Goal: Information Seeking & Learning: Learn about a topic

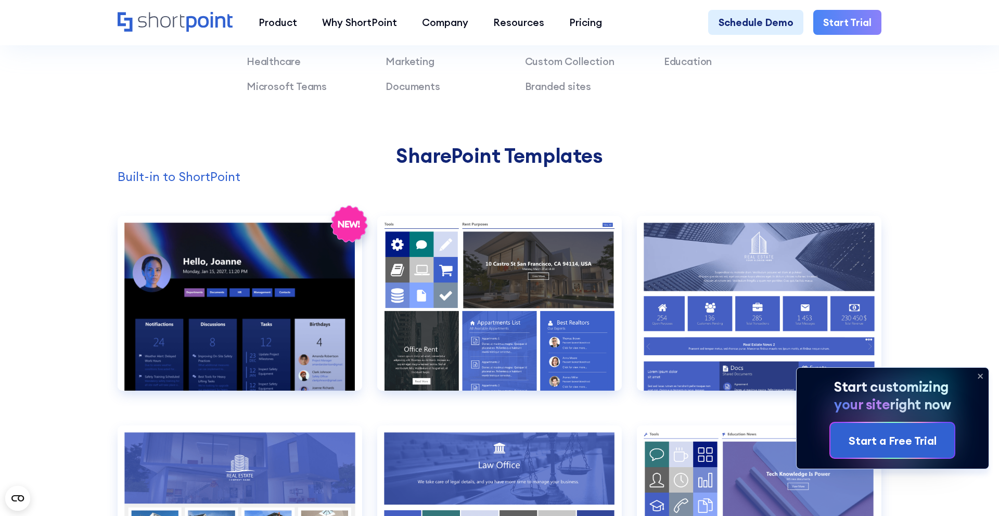
scroll to position [1036, 0]
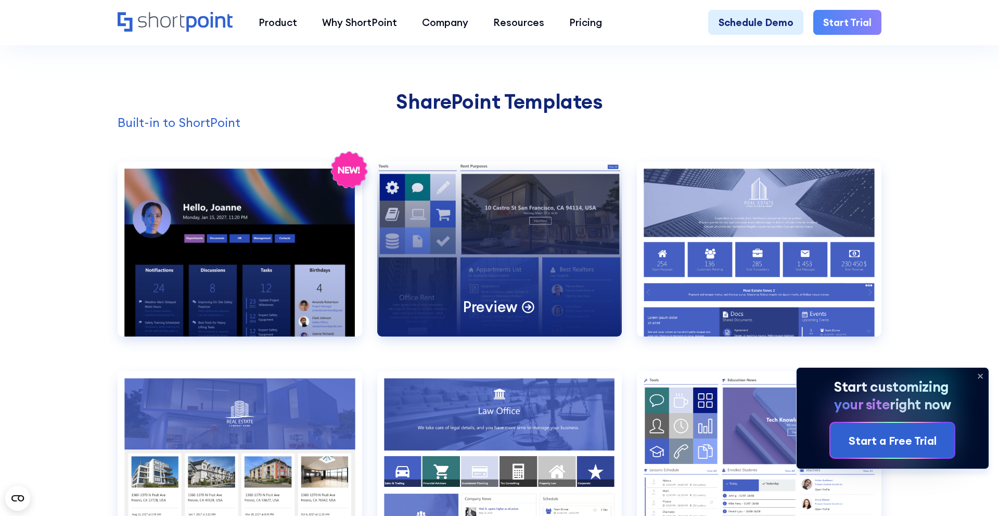
click at [541, 248] on div "Preview" at bounding box center [499, 249] width 245 height 175
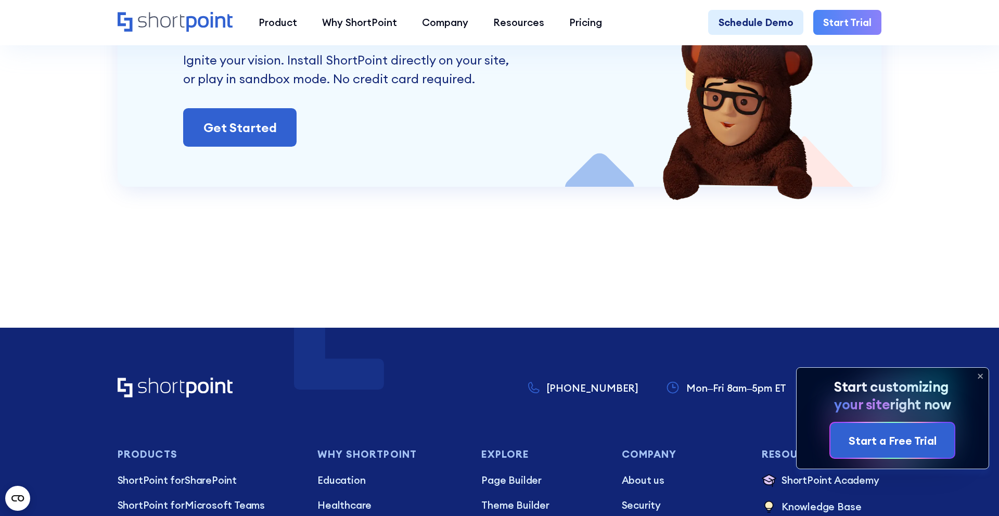
scroll to position [10104, 0]
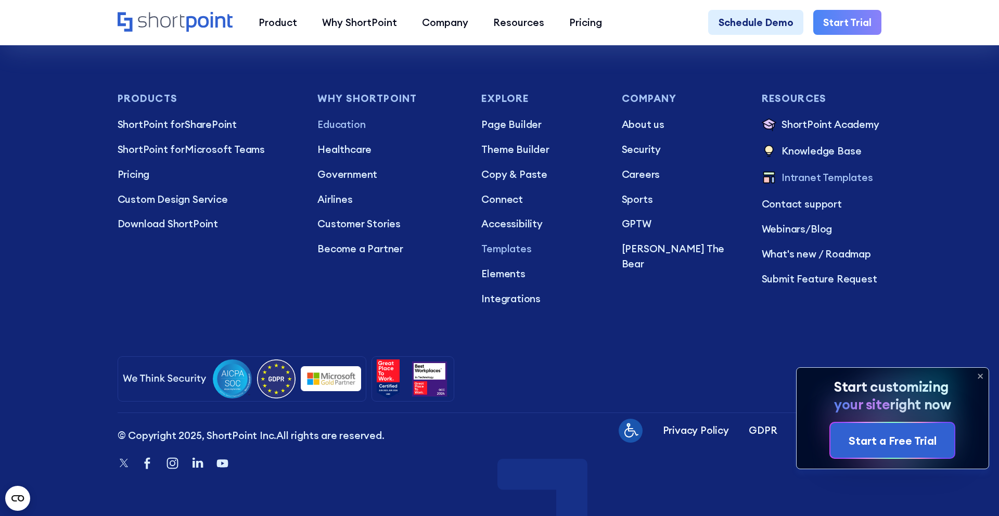
click at [350, 121] on p "Education" at bounding box center [389, 124] width 144 height 15
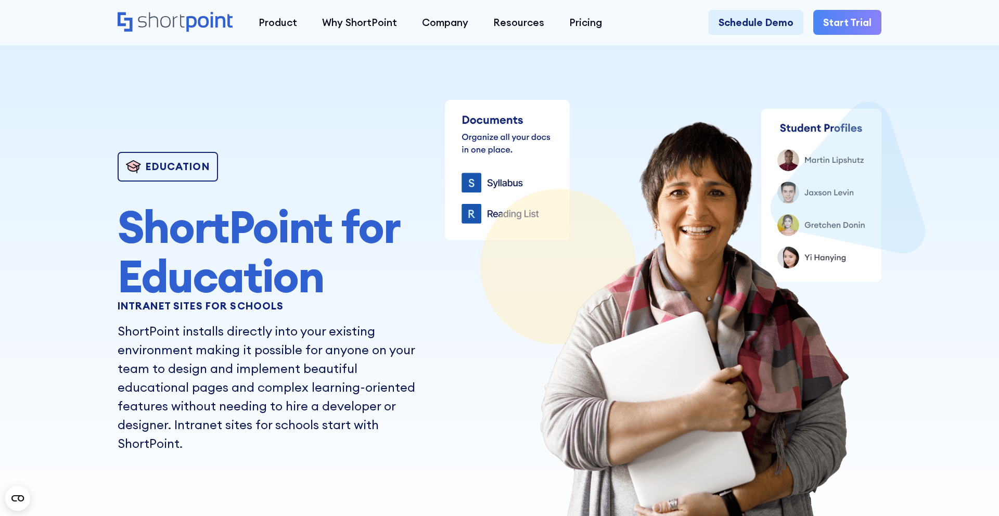
click at [307, 260] on h1 "ShortPoint for Education" at bounding box center [273, 251] width 310 height 99
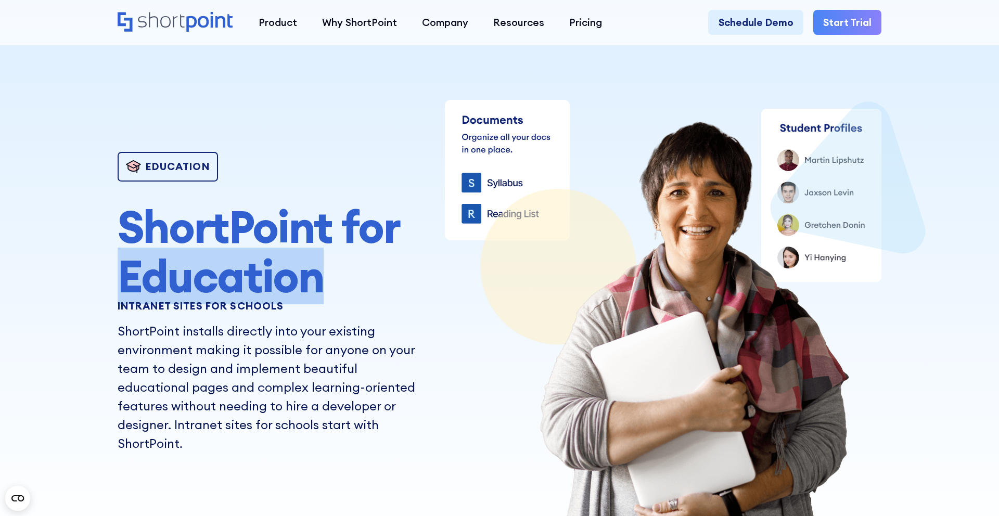
click at [307, 260] on h1 "ShortPoint for Education" at bounding box center [273, 251] width 310 height 99
click at [334, 286] on h1 "ShortPoint for Education" at bounding box center [273, 251] width 310 height 99
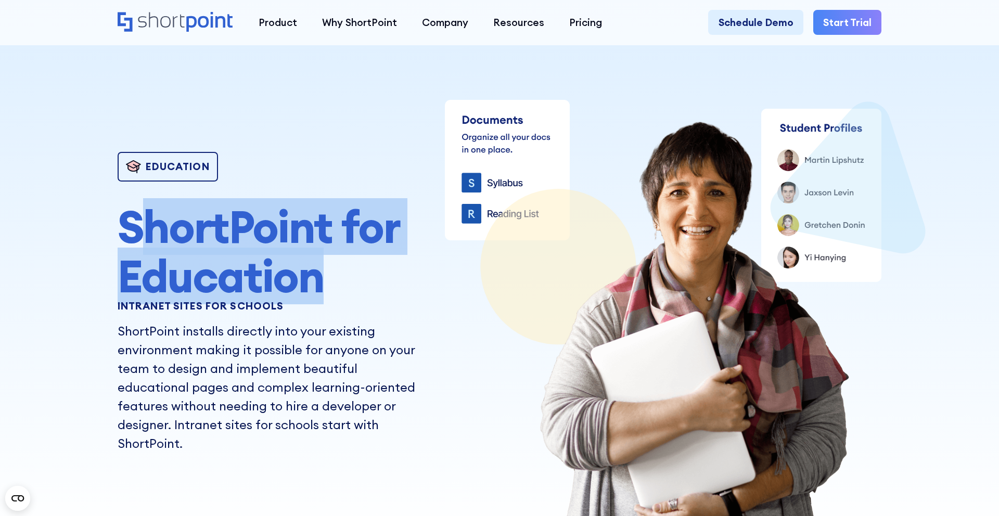
drag, startPoint x: 330, startPoint y: 284, endPoint x: 131, endPoint y: 228, distance: 206.9
click at [131, 228] on h1 "ShortPoint for Education" at bounding box center [273, 251] width 310 height 99
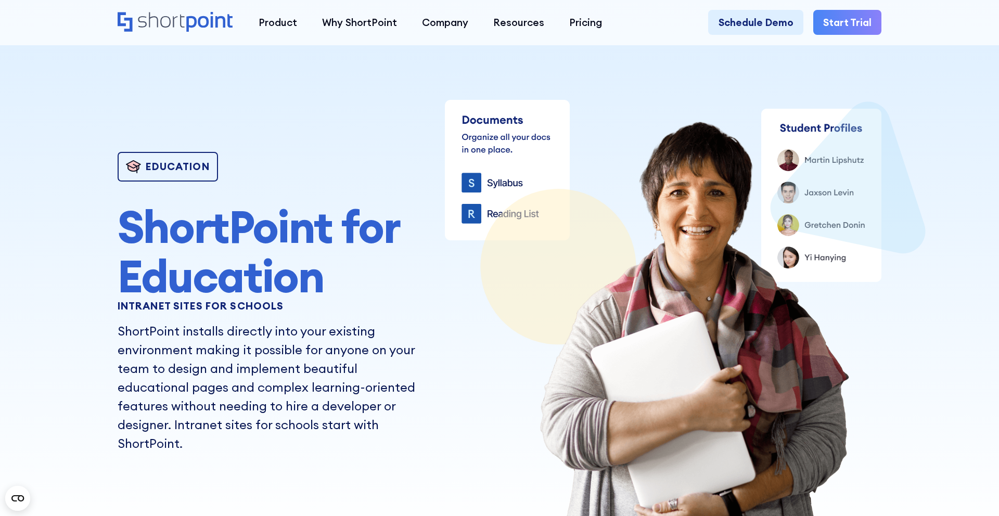
click at [205, 310] on h2 "INTRANET SITES FOR SCHOOLS" at bounding box center [273, 306] width 310 height 11
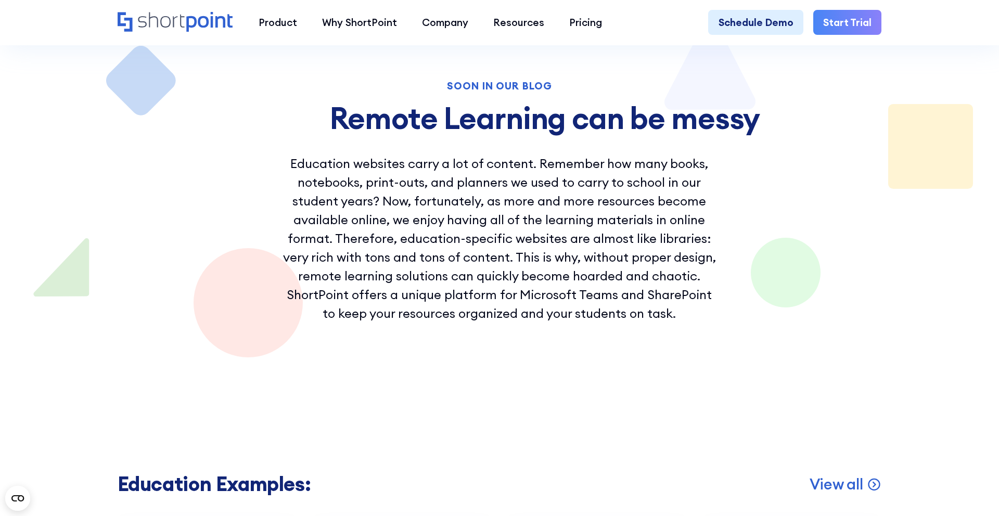
scroll to position [1983, 0]
